Goal: Navigation & Orientation: Find specific page/section

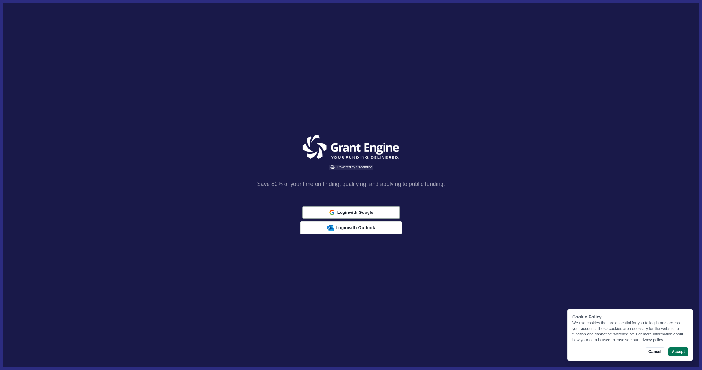
click at [349, 212] on span "Login with Google" at bounding box center [355, 212] width 36 height 5
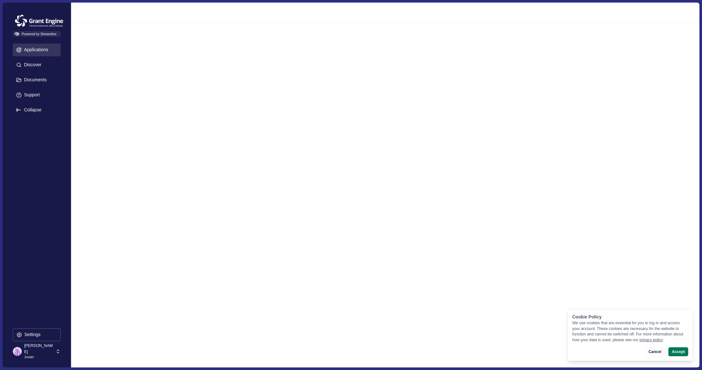
click at [40, 48] on p "Applications" at bounding box center [35, 49] width 27 height 5
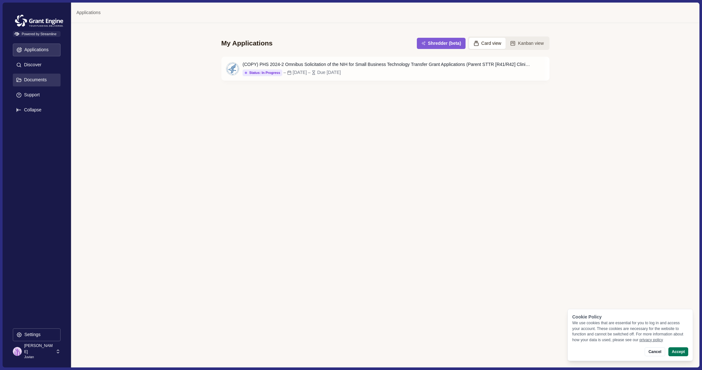
click at [30, 82] on p "Documents" at bounding box center [34, 79] width 25 height 5
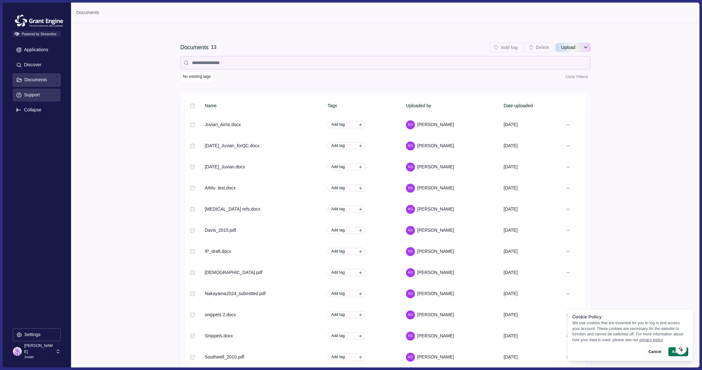
click at [31, 98] on button "Support" at bounding box center [37, 95] width 48 height 13
click at [56, 349] on icon at bounding box center [58, 352] width 6 height 6
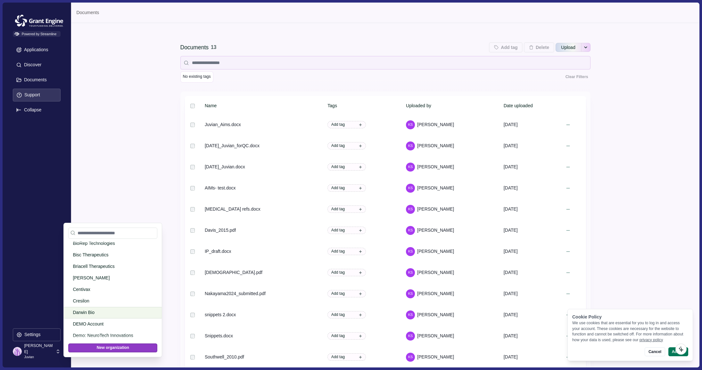
scroll to position [102, 0]
click at [110, 320] on p "DEMO Account" at bounding box center [112, 318] width 78 height 7
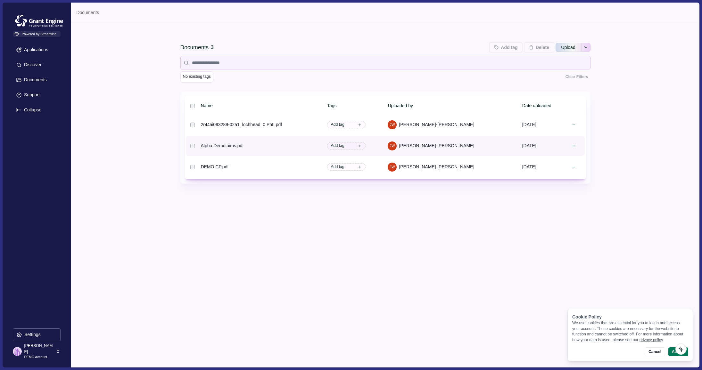
click at [210, 145] on div "Alpha Demo aims.pdf" at bounding box center [222, 146] width 43 height 7
click at [236, 148] on div "Alpha Demo aims.pdf" at bounding box center [222, 146] width 43 height 7
click at [571, 146] on icon at bounding box center [573, 146] width 4 height 4
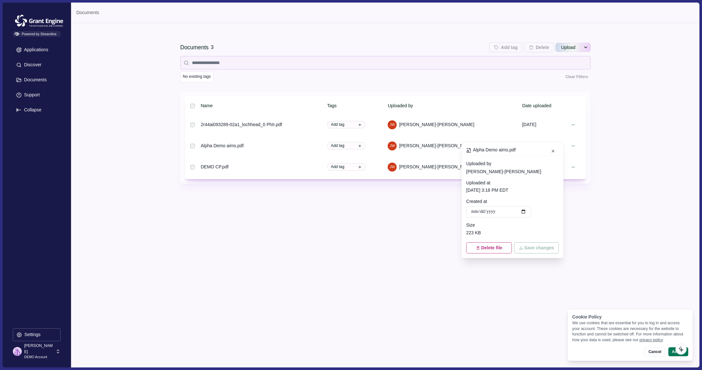
click at [374, 225] on div "Documents 3 Add tag Add tags to 0 selected documents Press Enter to add a new t…" at bounding box center [385, 130] width 410 height 196
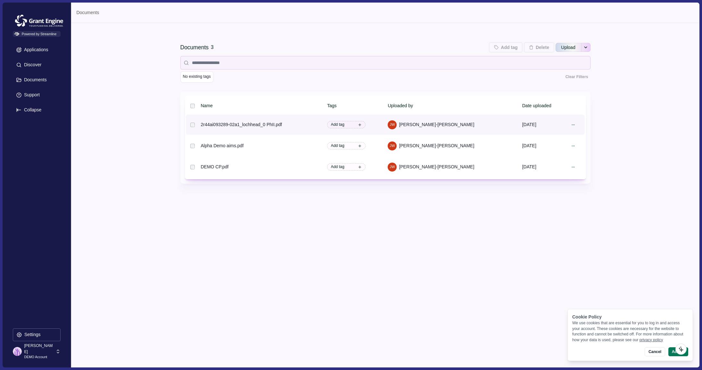
click at [273, 126] on div "2r44ai093289-02a1_lochhead_0 PhII.pdf" at bounding box center [241, 124] width 81 height 7
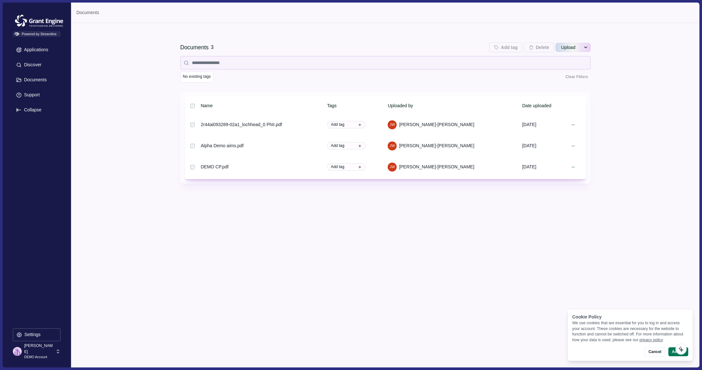
click at [57, 352] on icon at bounding box center [58, 352] width 6 height 6
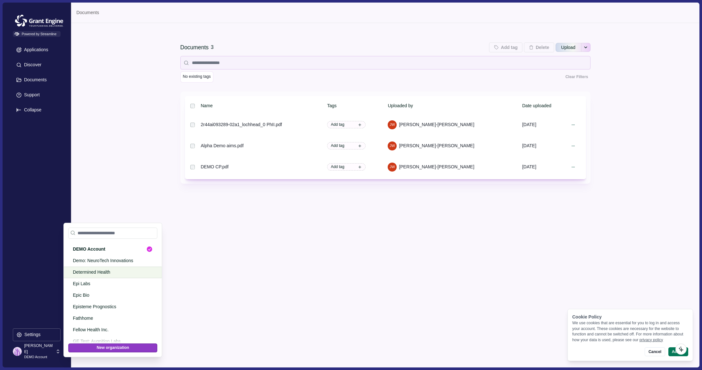
click at [93, 277] on div "Determined Health" at bounding box center [113, 273] width 98 height 12
